Goal: Find specific page/section: Find specific page/section

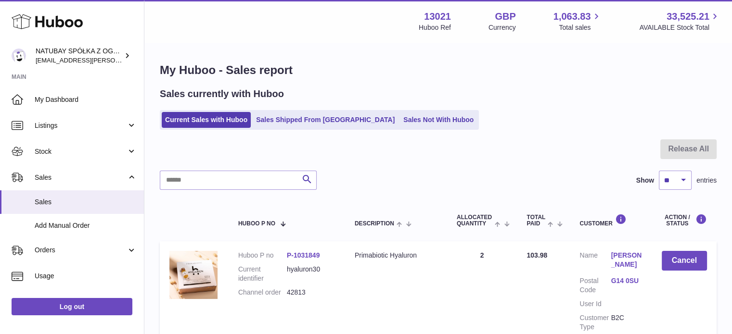
click at [47, 16] on icon at bounding box center [47, 21] width 71 height 19
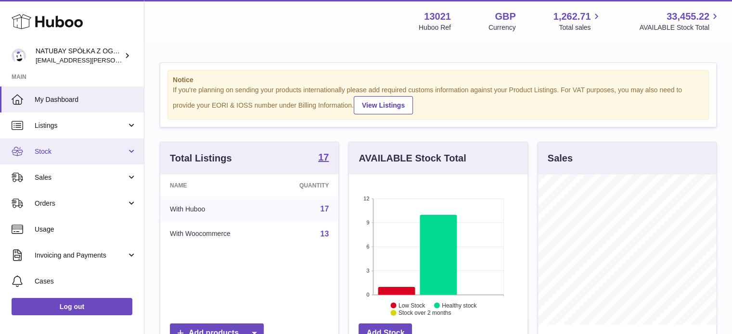
click at [93, 154] on span "Stock" at bounding box center [81, 151] width 92 height 9
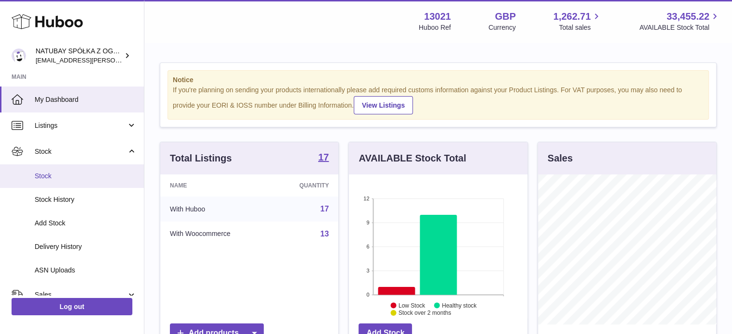
click at [87, 176] on span "Stock" at bounding box center [86, 176] width 102 height 9
